Goal: Check status: Check status

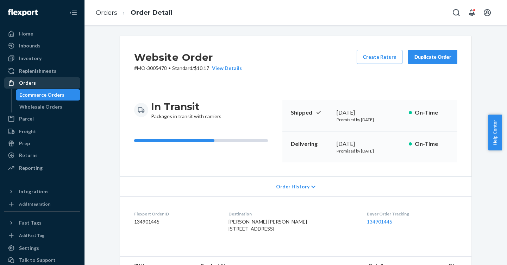
click at [30, 85] on div "Orders" at bounding box center [27, 83] width 17 height 7
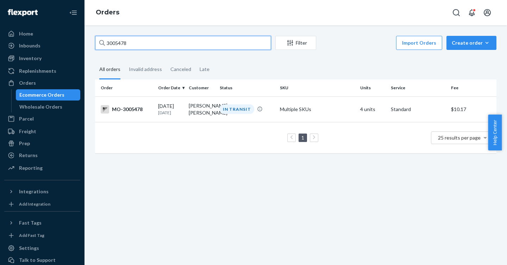
drag, startPoint x: 180, startPoint y: 48, endPoint x: 86, endPoint y: 40, distance: 94.6
click at [86, 40] on div "3005478 Filter Import Orders Create order Ecommerce order Removal order All ord…" at bounding box center [295, 145] width 422 height 240
paste input "2933790"
type input "2933790"
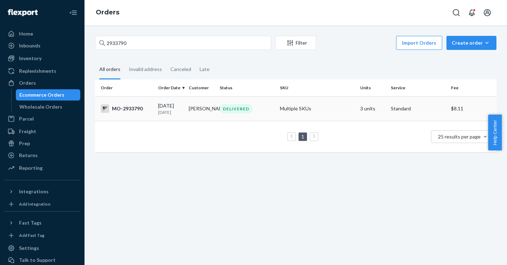
click at [136, 111] on div "MO-2933790" at bounding box center [127, 109] width 52 height 8
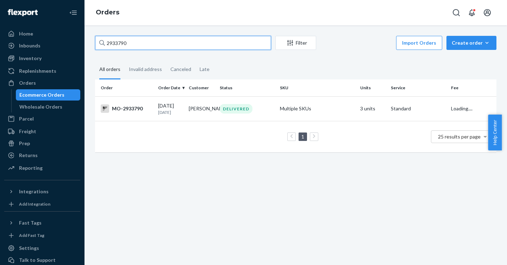
drag, startPoint x: 161, startPoint y: 43, endPoint x: 78, endPoint y: 41, distance: 82.0
click at [78, 41] on div "Home Inbounds Shipping Plans Problems Inventory Products Branded Packaging Repl…" at bounding box center [253, 132] width 507 height 265
paste input "2958522"
type input "2958522"
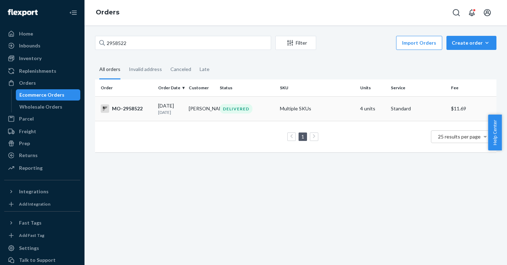
click at [127, 107] on div "MO-2958522" at bounding box center [127, 109] width 52 height 8
